Goal: Navigation & Orientation: Find specific page/section

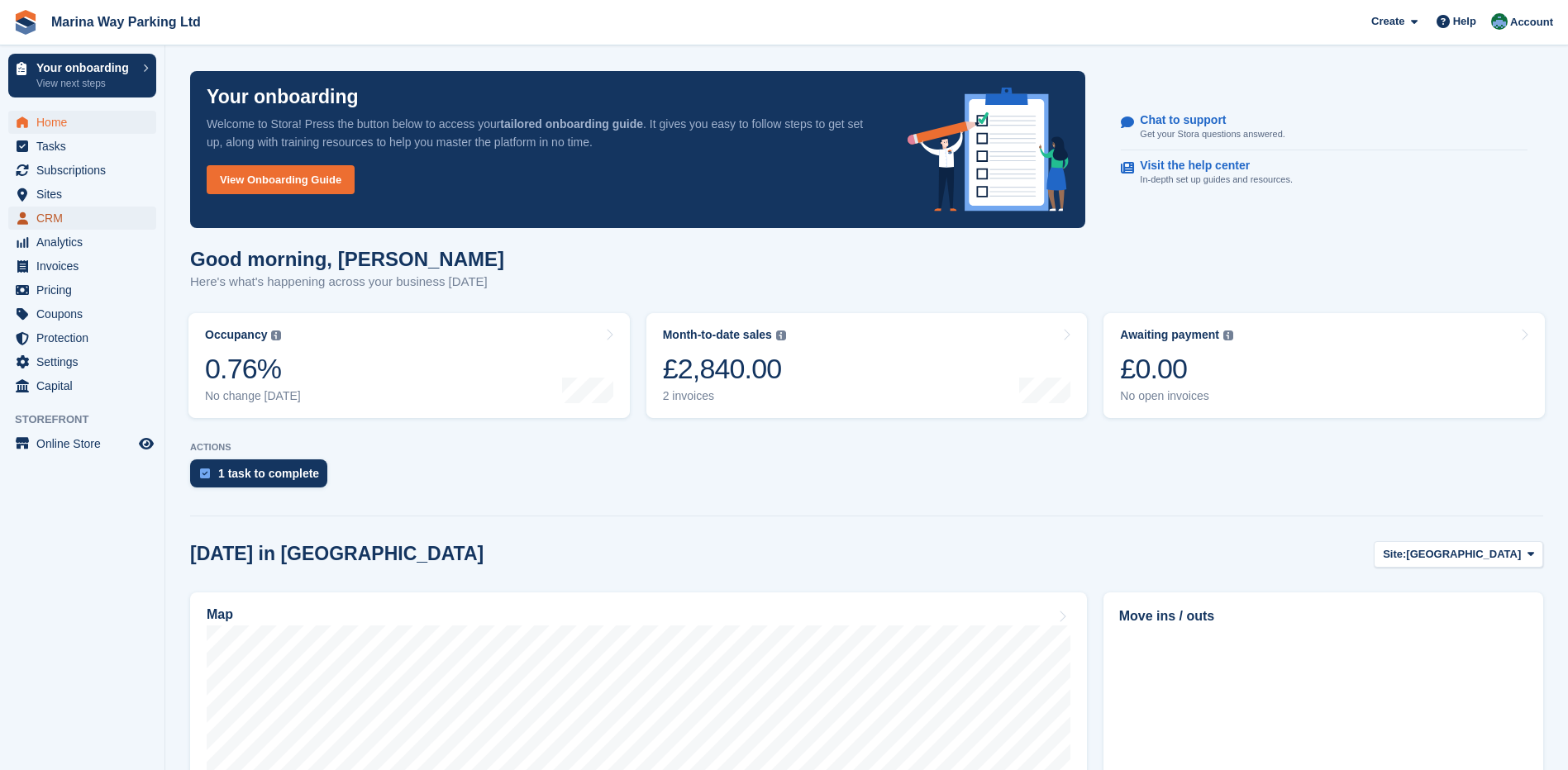
click at [77, 215] on span "CRM" at bounding box center [86, 218] width 100 height 23
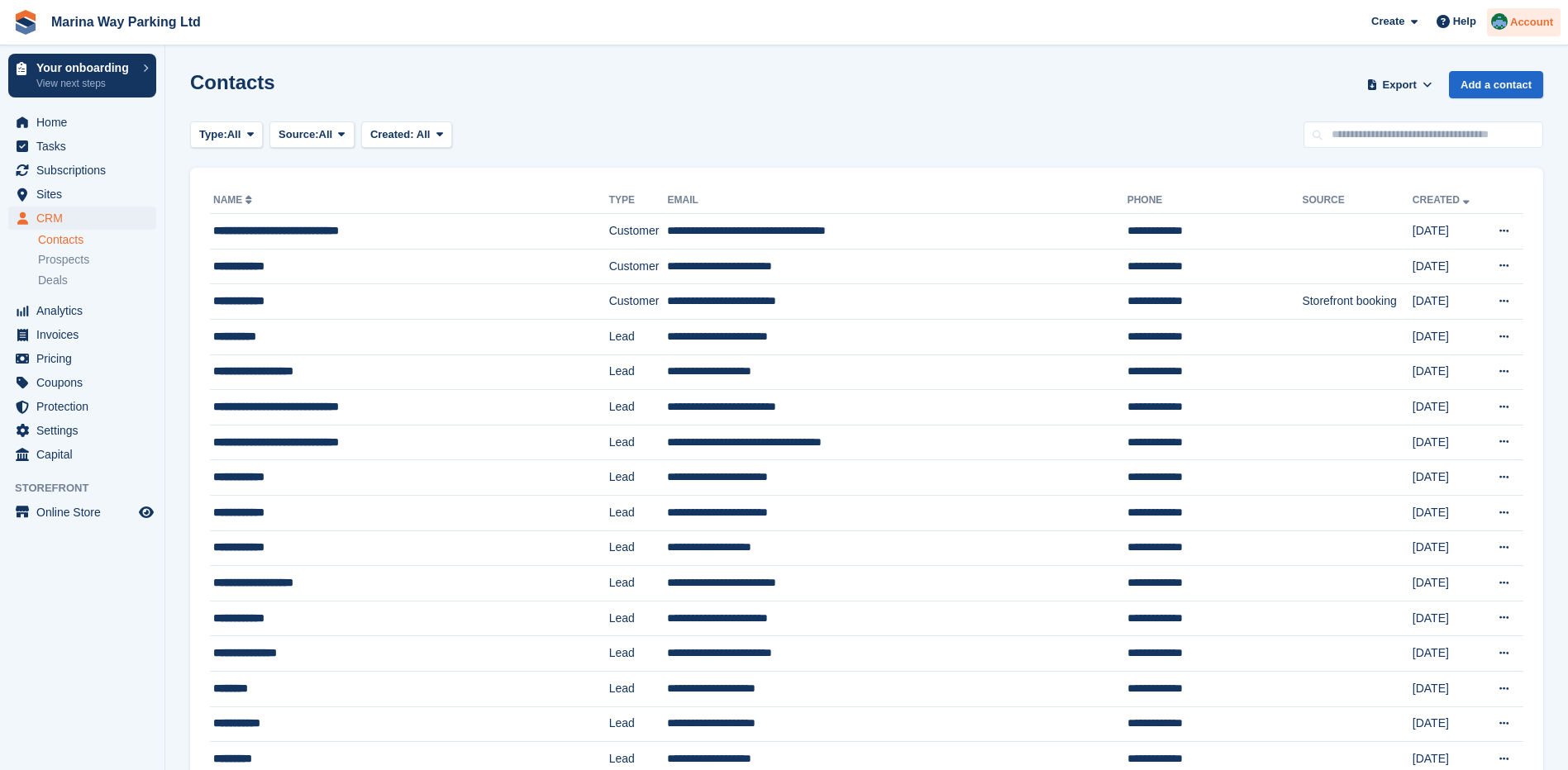
click at [1532, 19] on span "Account" at bounding box center [1531, 22] width 43 height 17
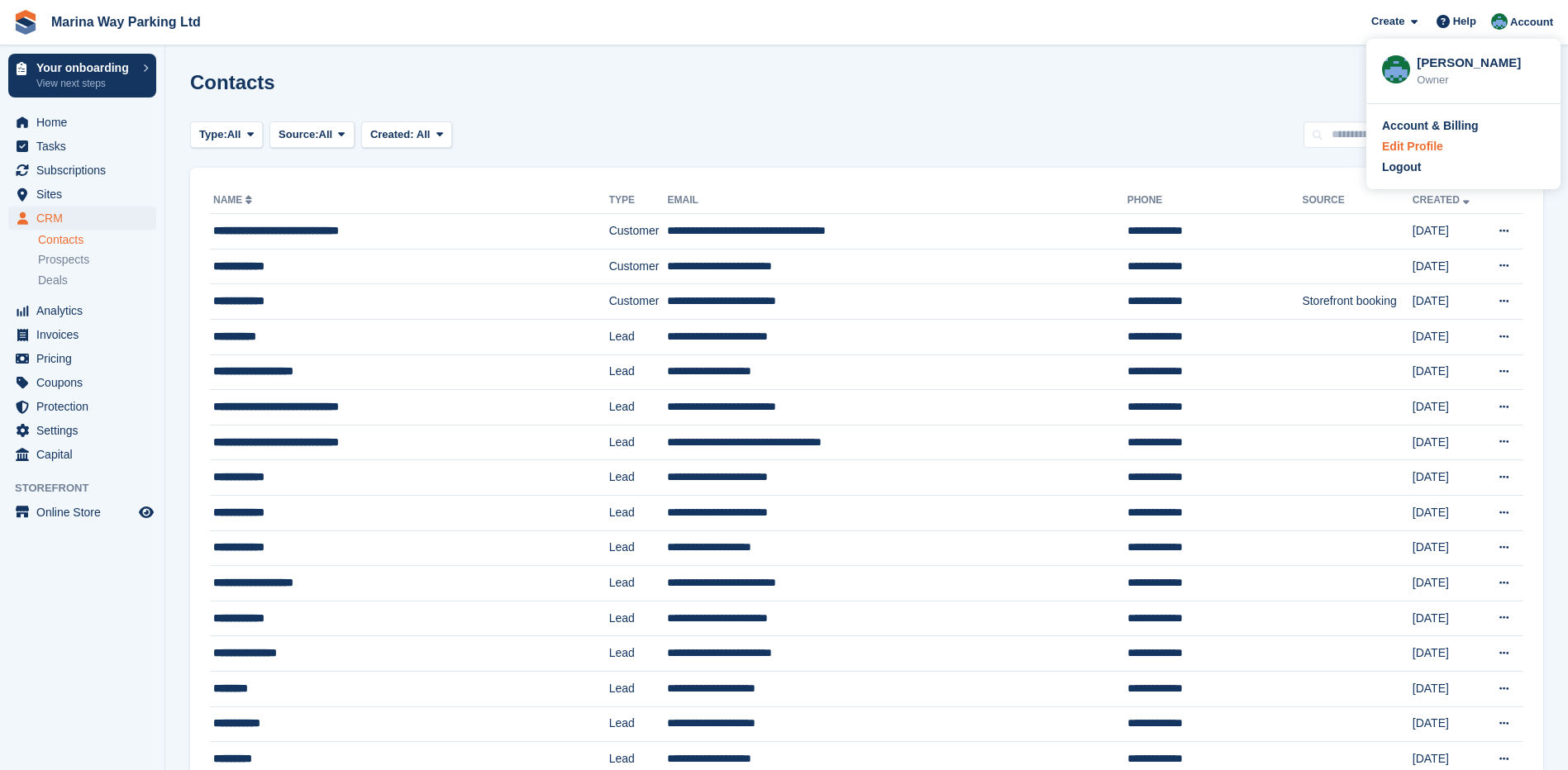
click at [1426, 147] on div "Edit Profile" at bounding box center [1412, 147] width 61 height 18
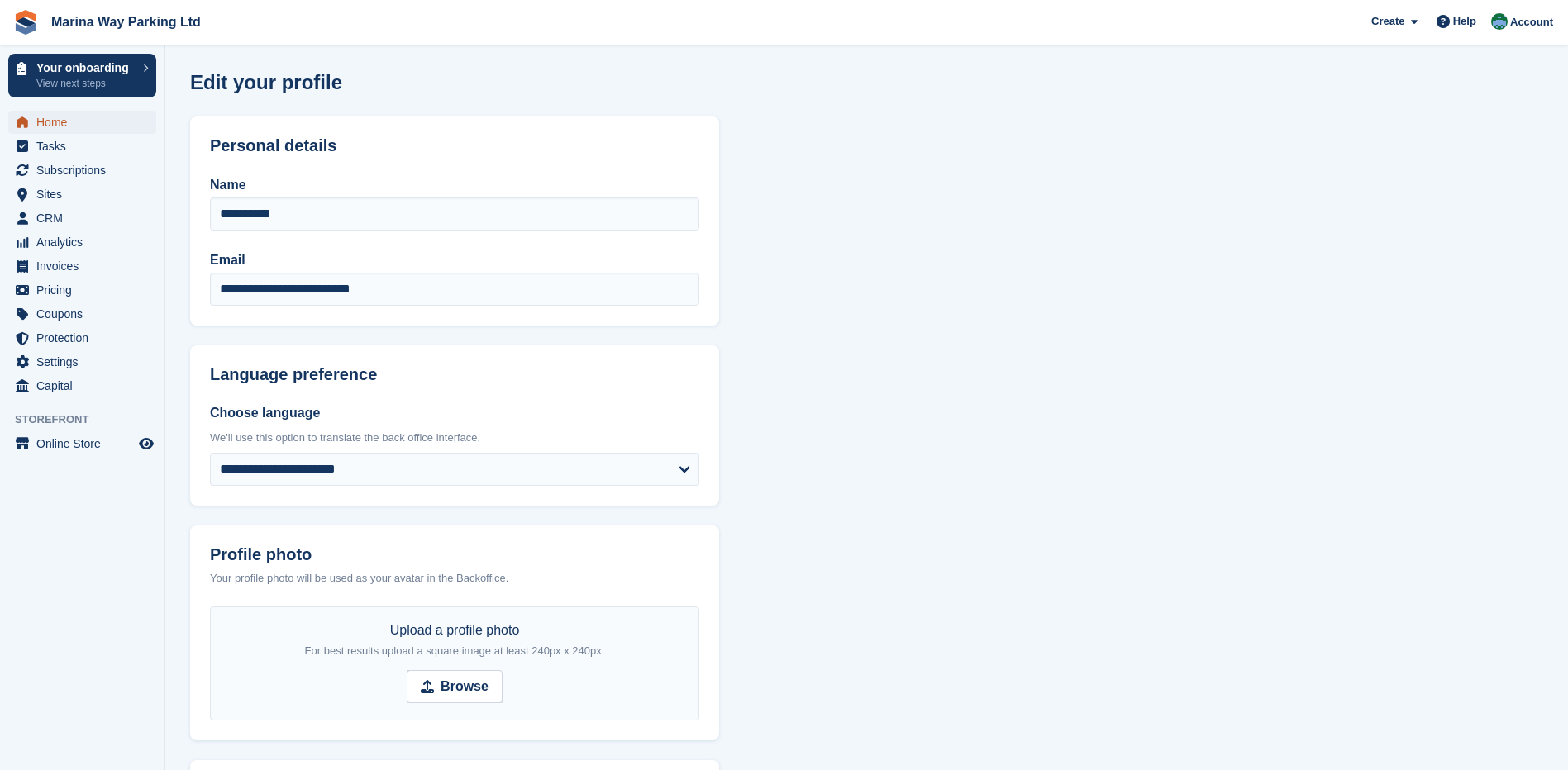
click at [71, 124] on span "Home" at bounding box center [86, 122] width 100 height 23
